Goal: Check status: Check status

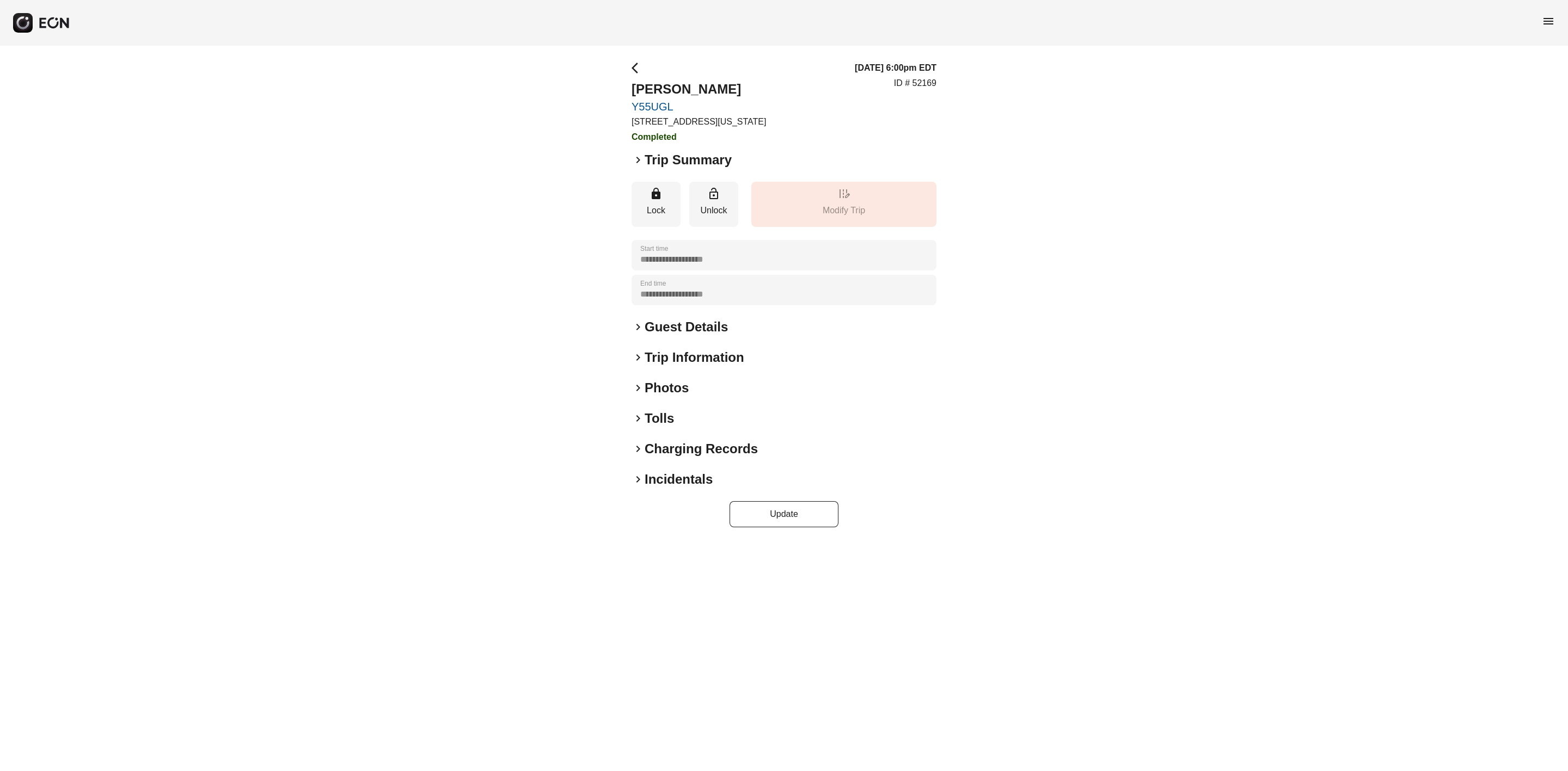
click at [1044, 21] on span "menu" at bounding box center [1548, 21] width 13 height 13
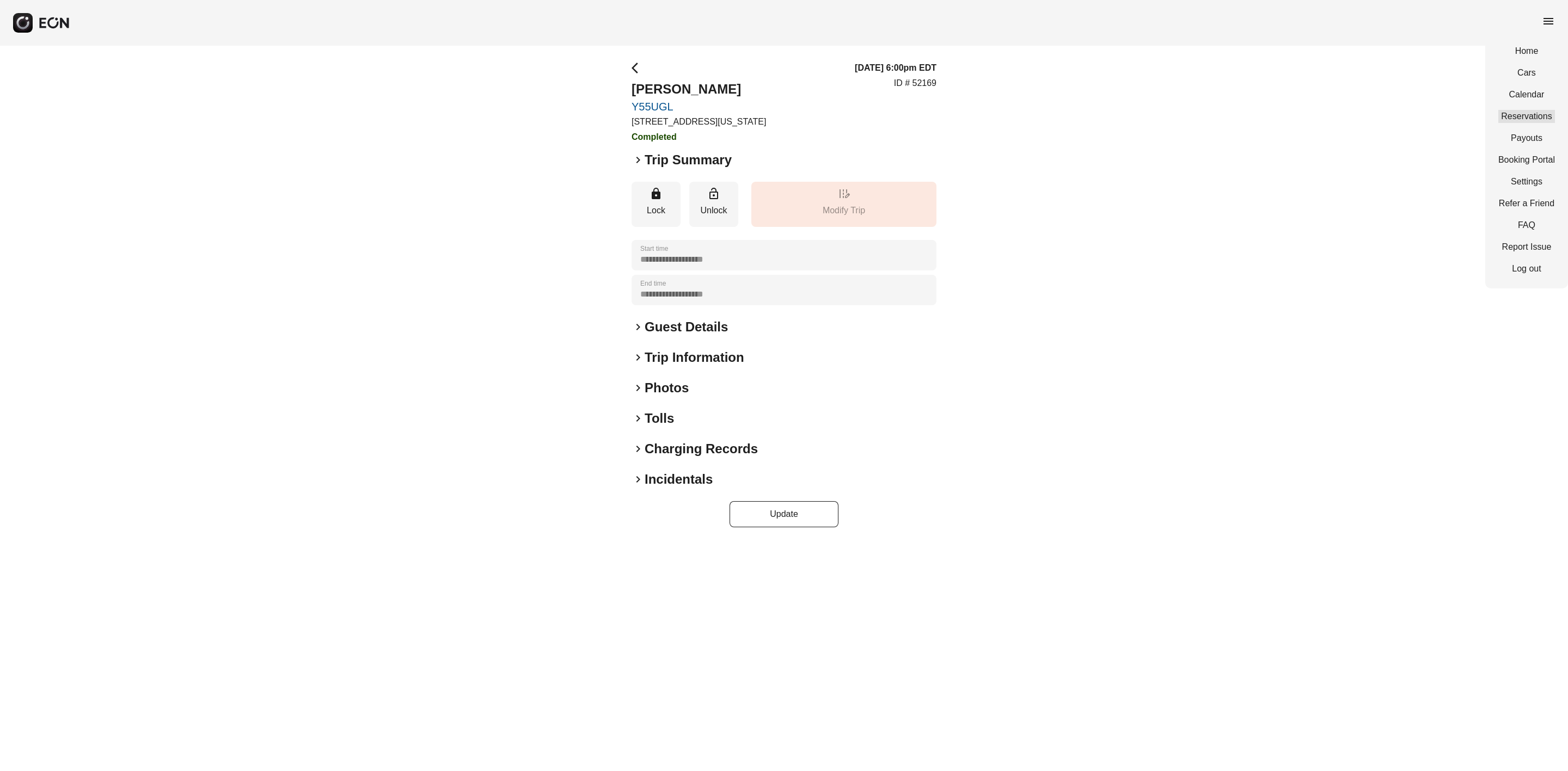
click at [1044, 118] on link "Reservations" at bounding box center [1526, 116] width 57 height 13
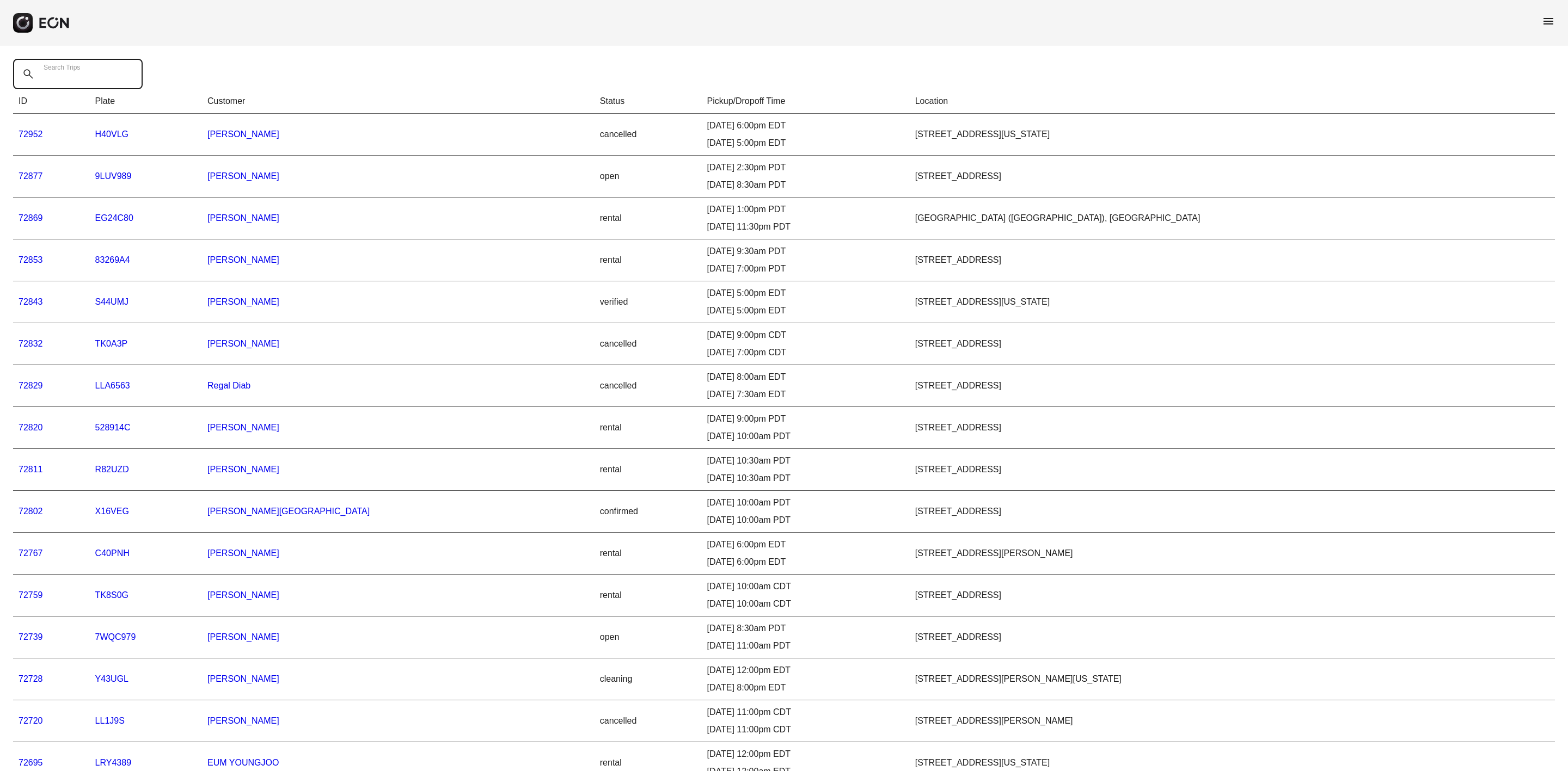
drag, startPoint x: 39, startPoint y: 73, endPoint x: 45, endPoint y: 74, distance: 6.1
click at [39, 73] on Trips "Search Trips" at bounding box center [78, 74] width 130 height 31
paste Trips "*****"
type Trips "*****"
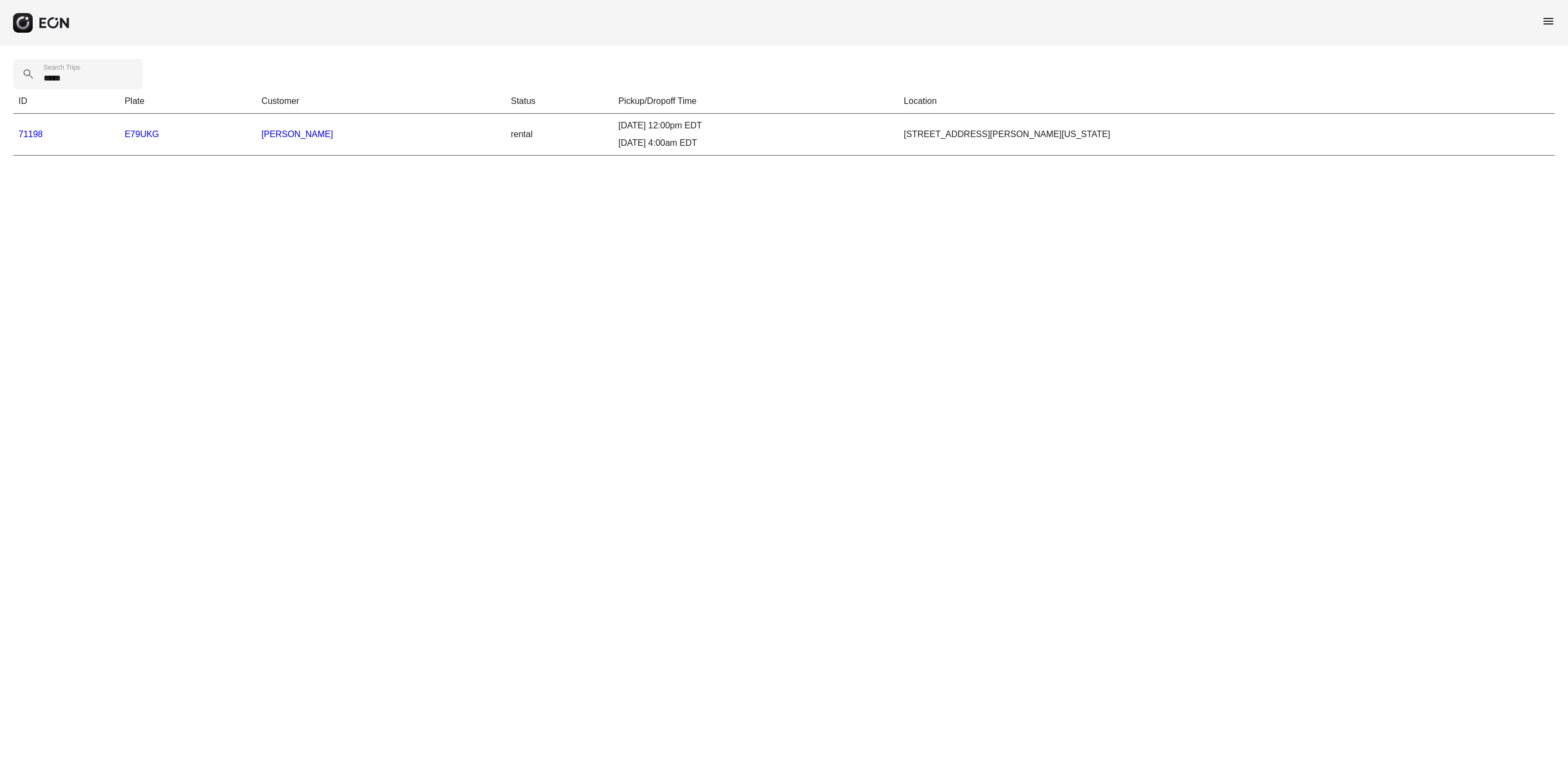
click at [38, 134] on link "71198" at bounding box center [31, 134] width 24 height 9
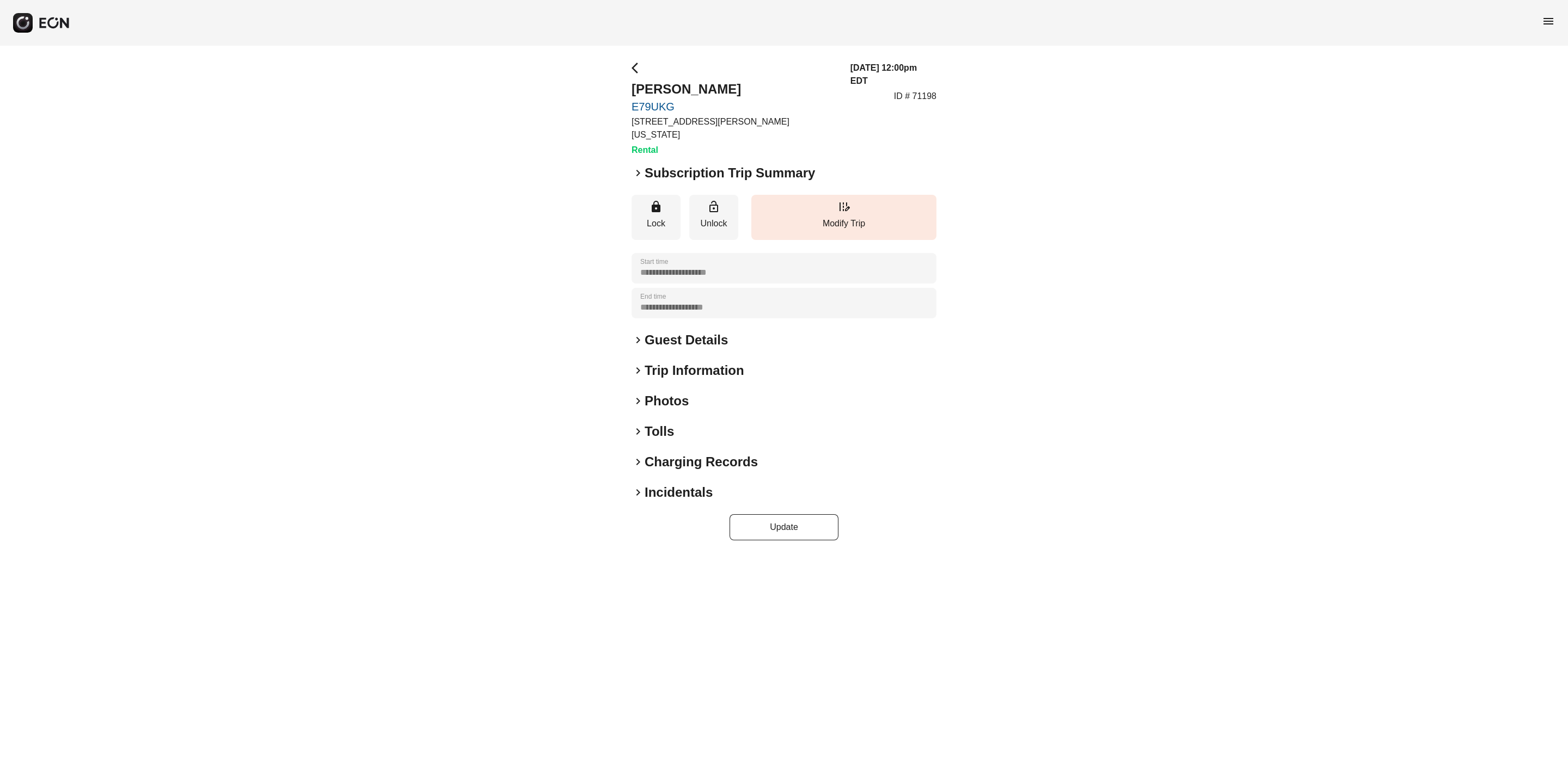
click at [638, 425] on span "keyboard_arrow_right" at bounding box center [638, 431] width 13 height 13
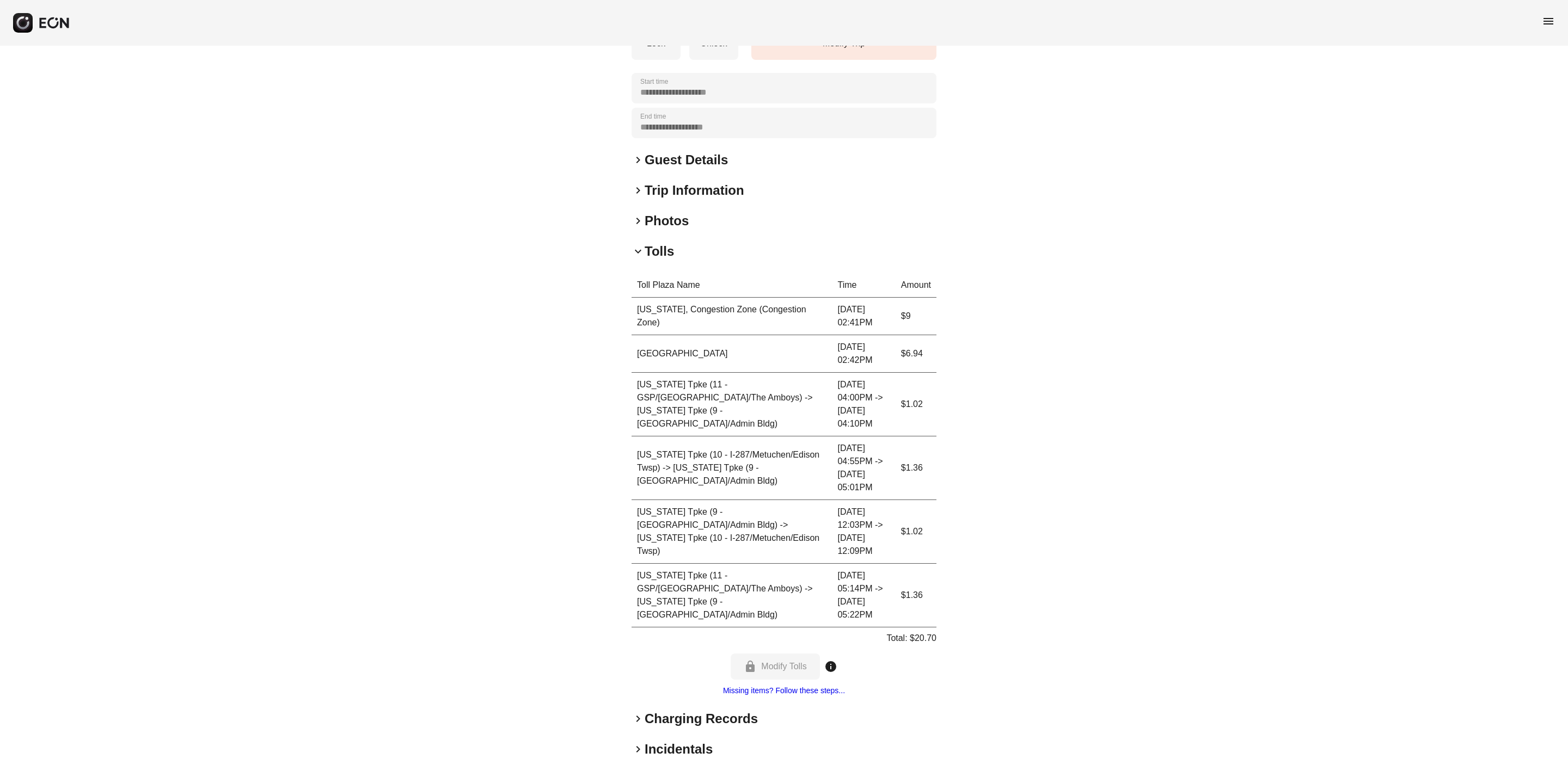
scroll to position [210, 0]
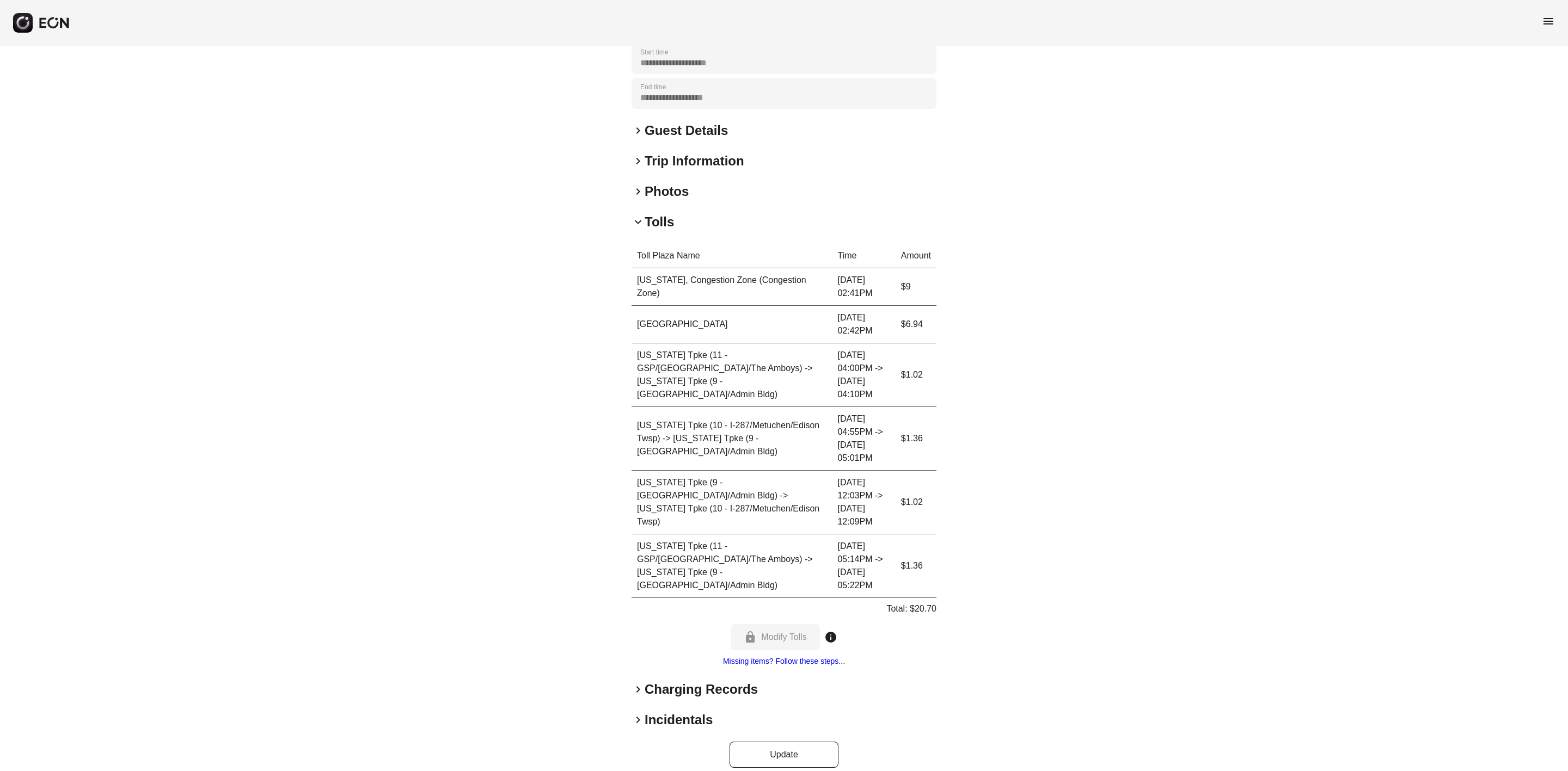
click at [638, 495] on span "keyboard_arrow_right" at bounding box center [638, 689] width 13 height 13
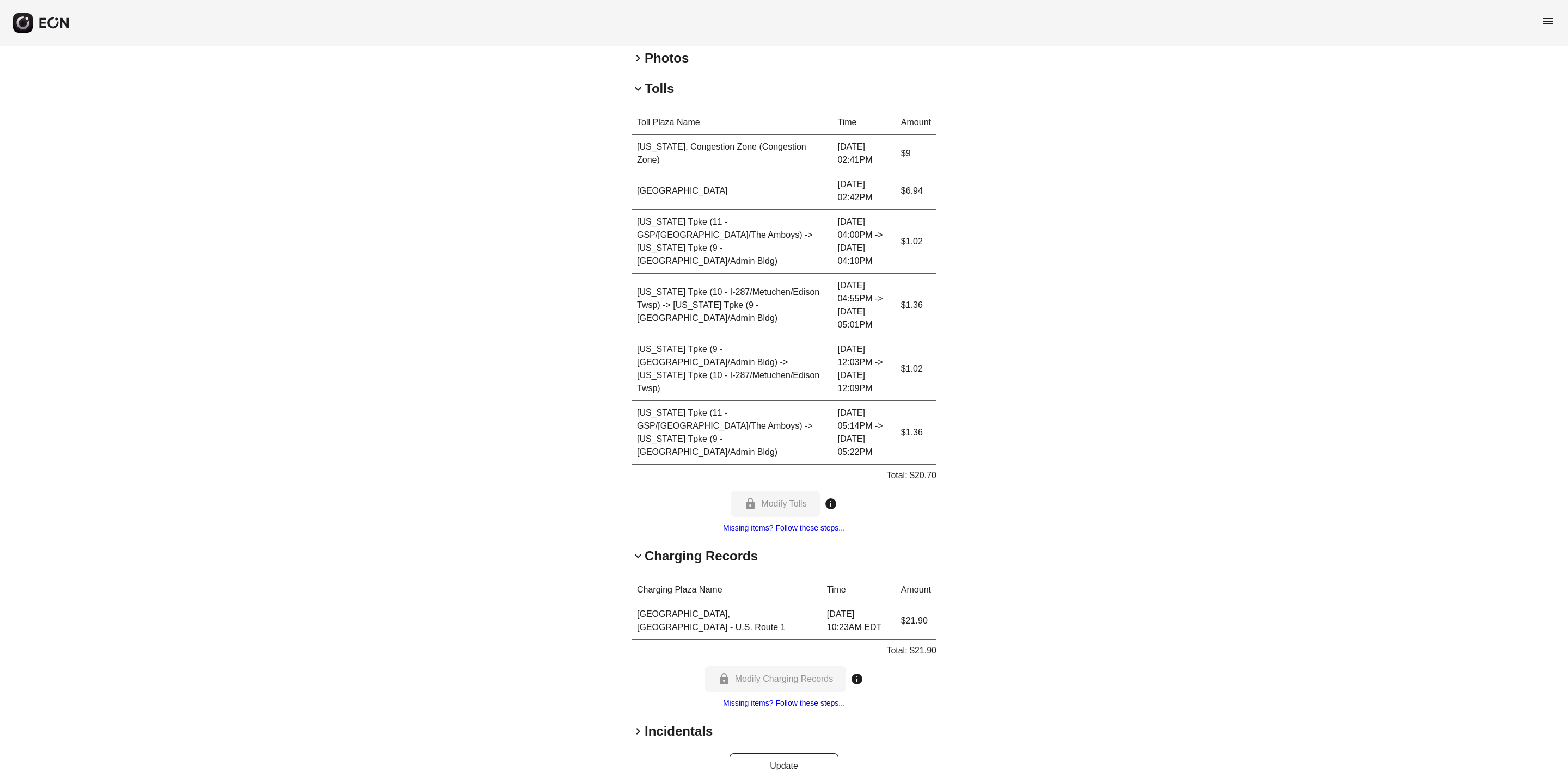
click at [636, 495] on span "keyboard_arrow_right" at bounding box center [638, 731] width 13 height 13
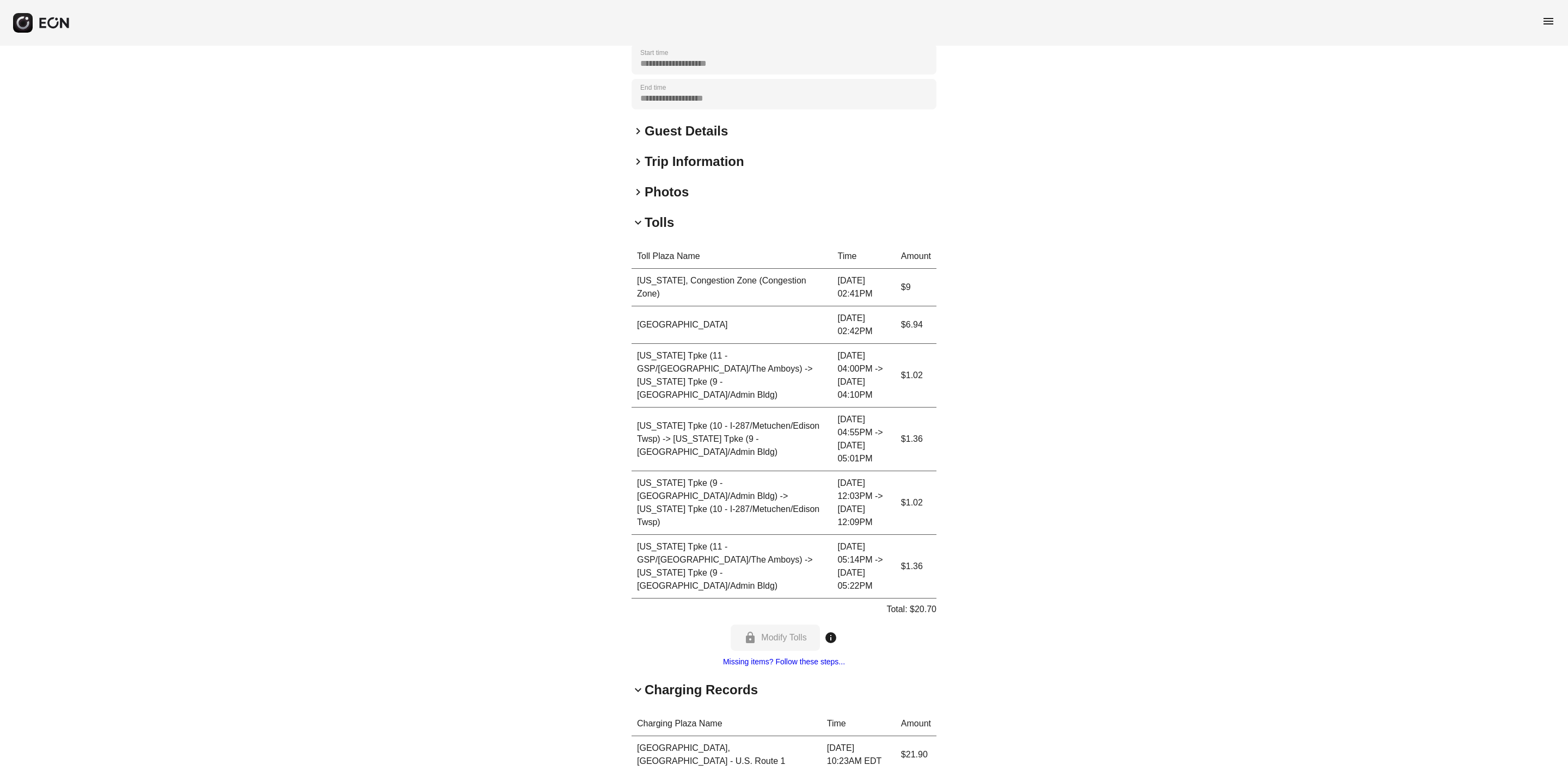
scroll to position [0, 0]
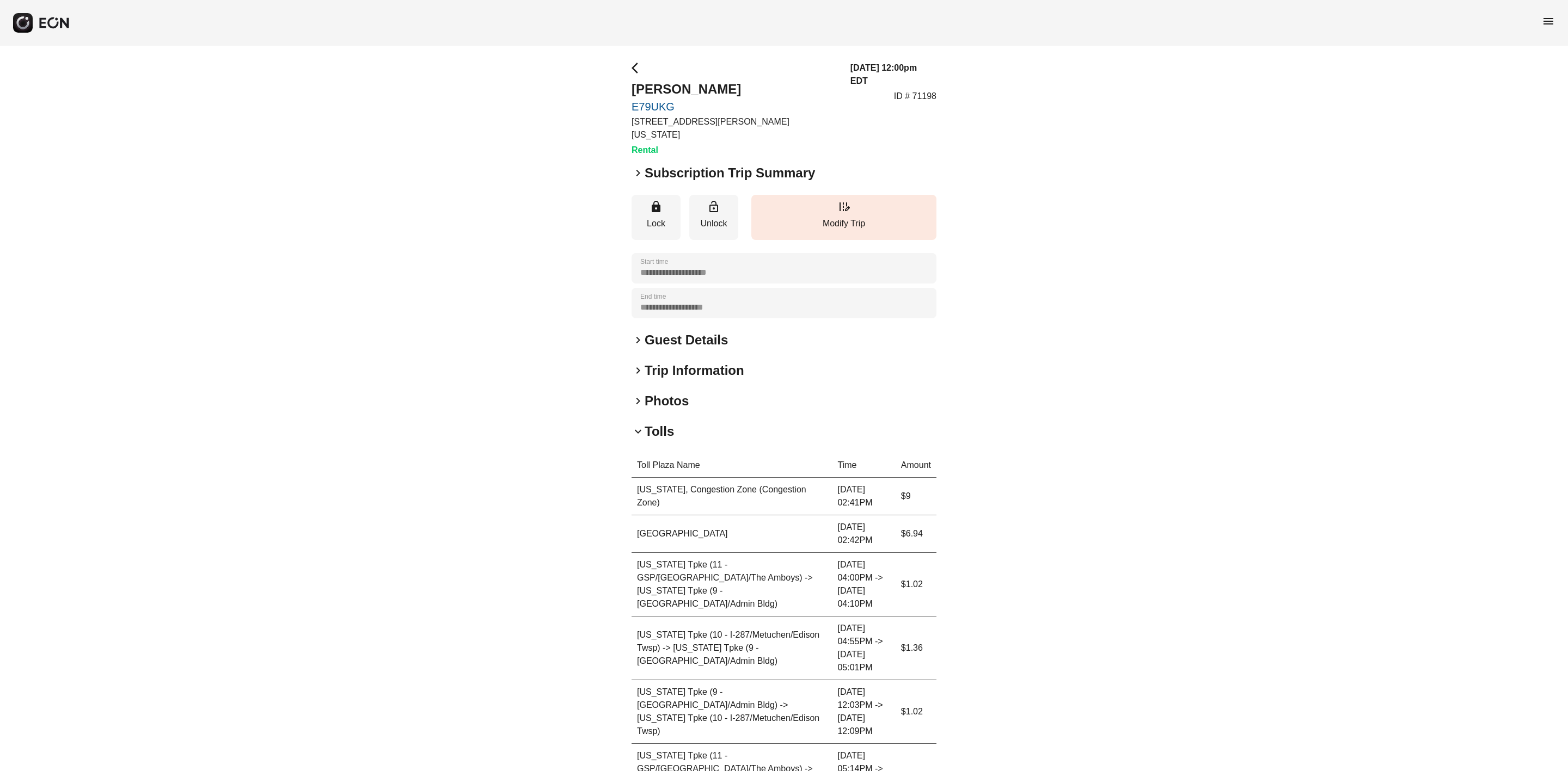
click at [637, 333] on span "keyboard_arrow_right" at bounding box center [638, 340] width 13 height 13
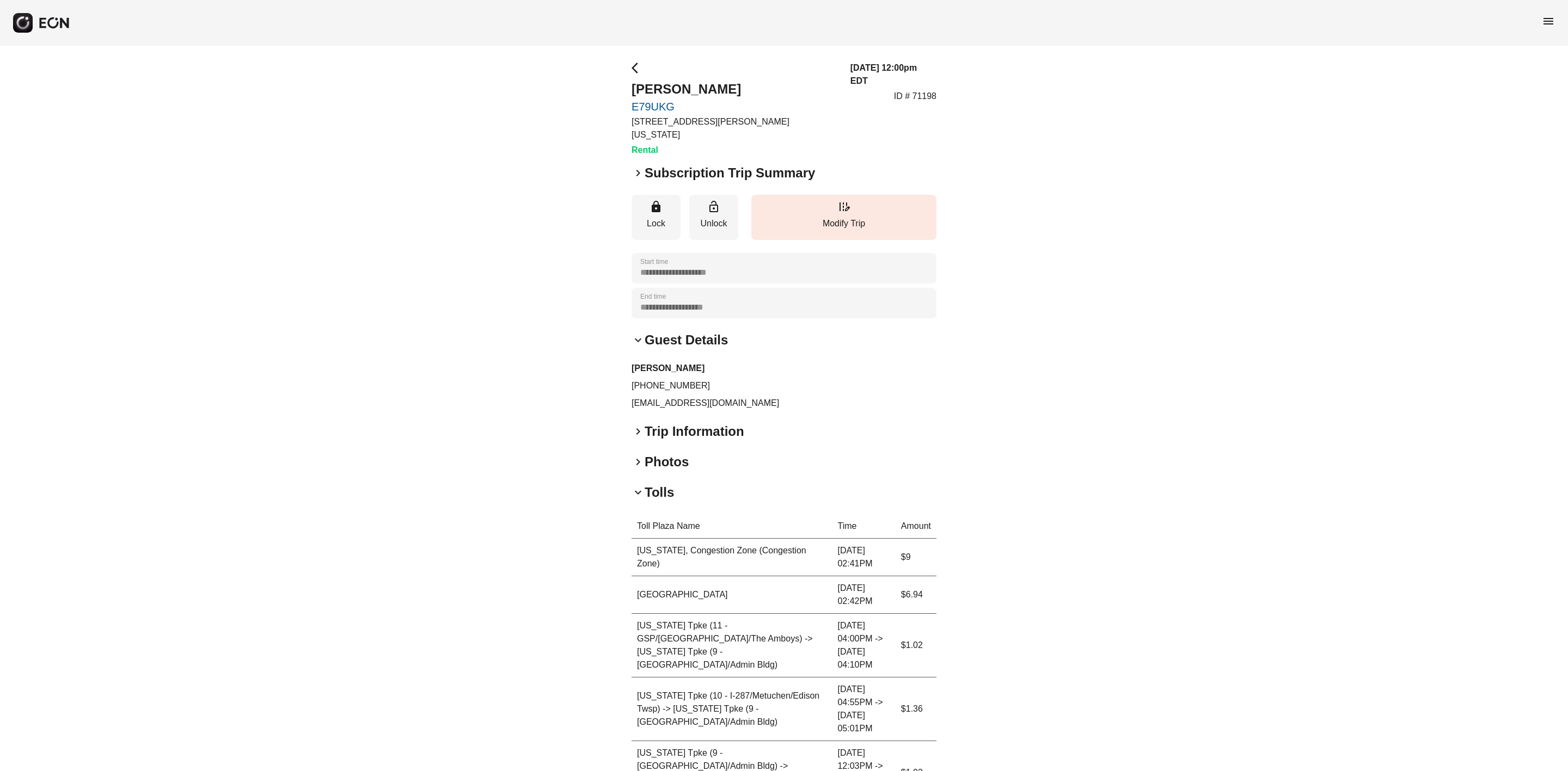
click at [637, 425] on span "keyboard_arrow_right" at bounding box center [638, 431] width 13 height 13
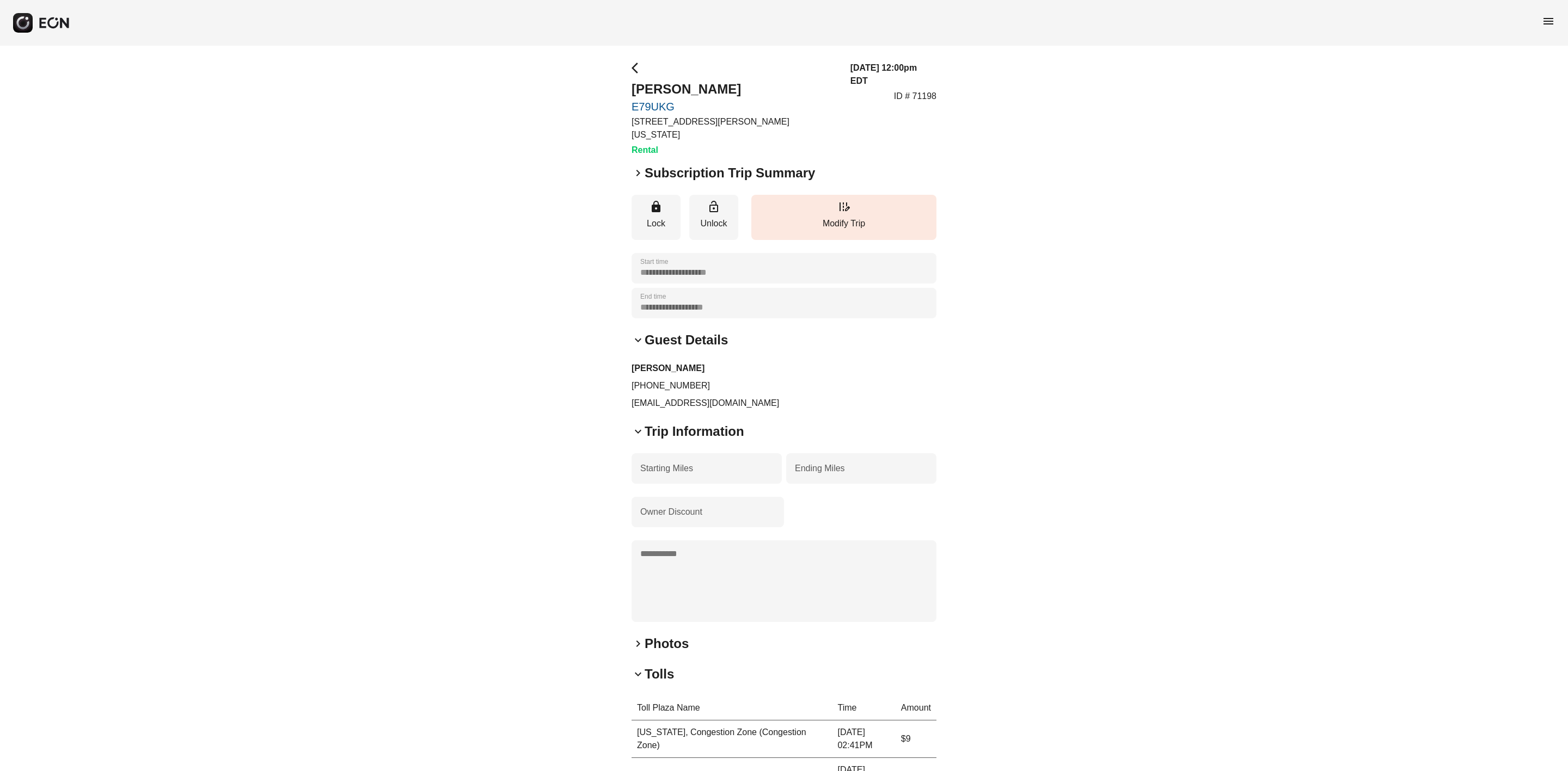
click at [639, 495] on span "keyboard_arrow_right" at bounding box center [638, 644] width 13 height 13
